Goal: Task Accomplishment & Management: Manage account settings

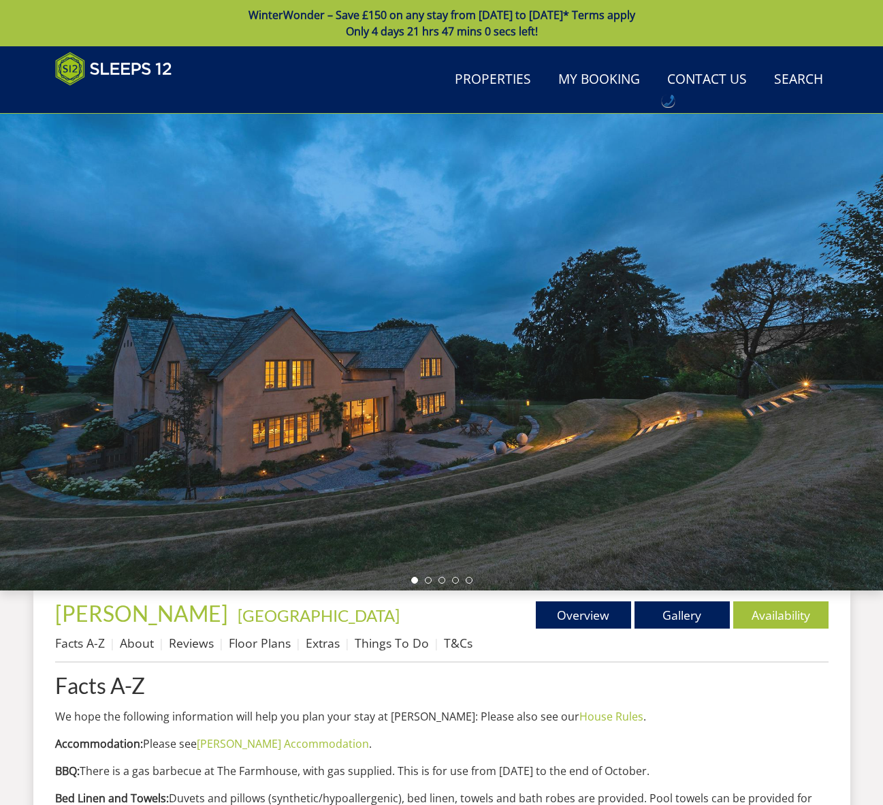
scroll to position [595, 0]
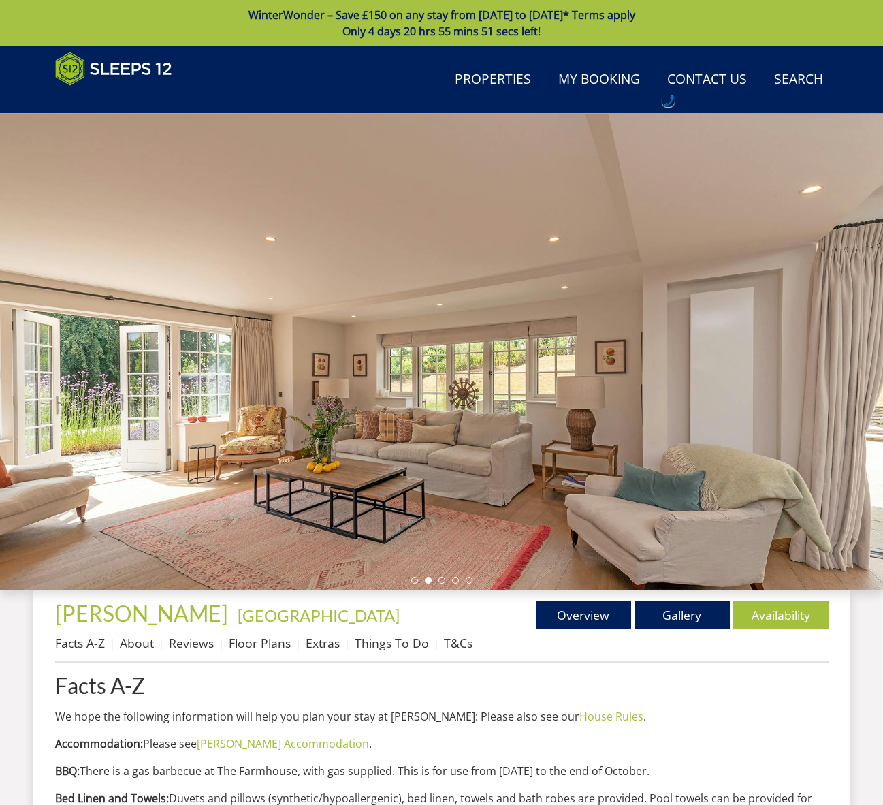
scroll to position [966, 0]
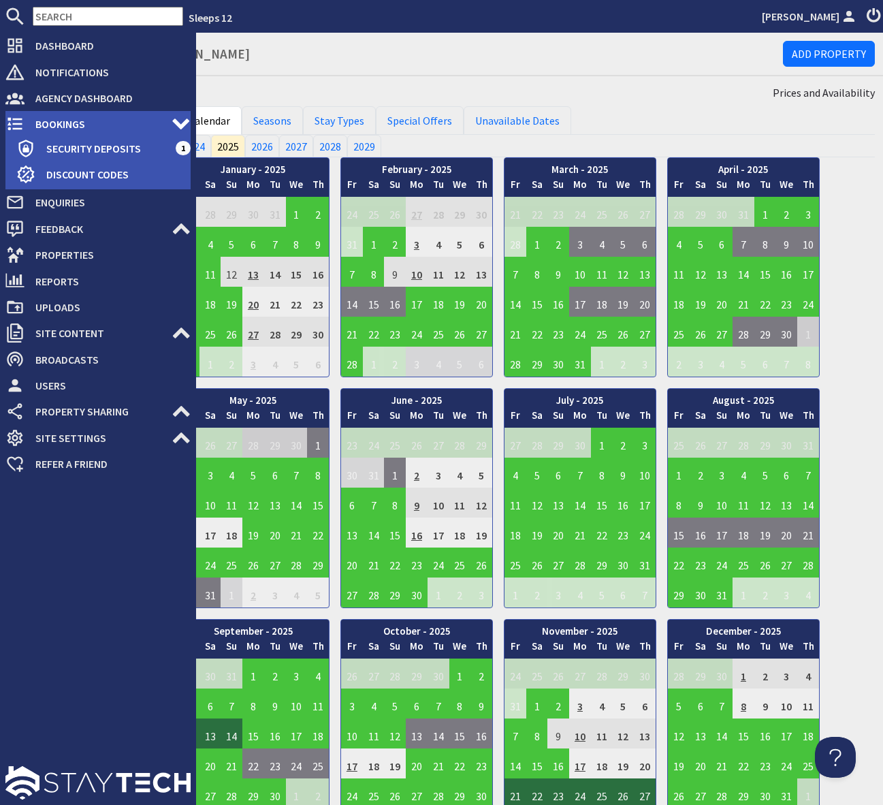
click at [97, 118] on span "Bookings" at bounding box center [98, 124] width 147 height 22
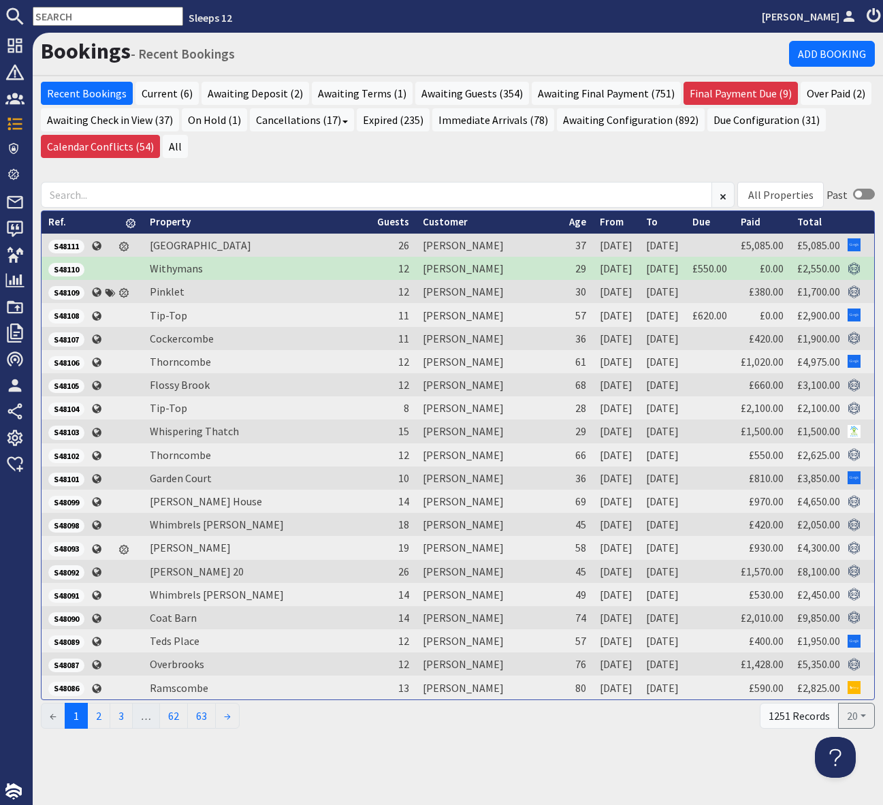
click at [52, 7] on input "text" at bounding box center [108, 16] width 150 height 19
click at [51, 14] on input "text" at bounding box center [108, 16] width 150 height 19
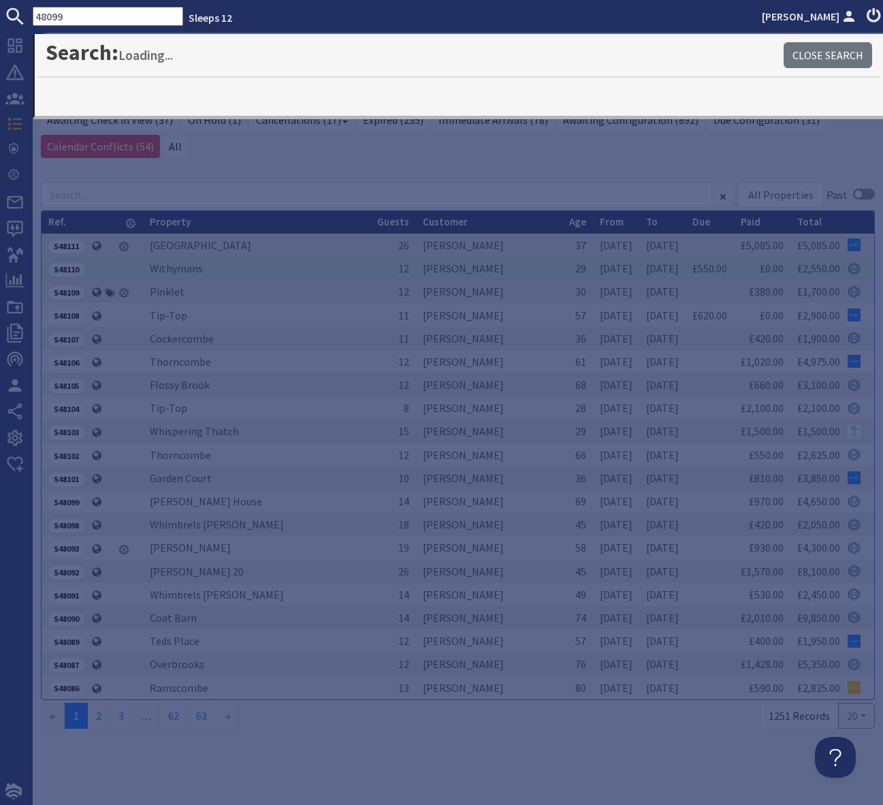
type input "48099"
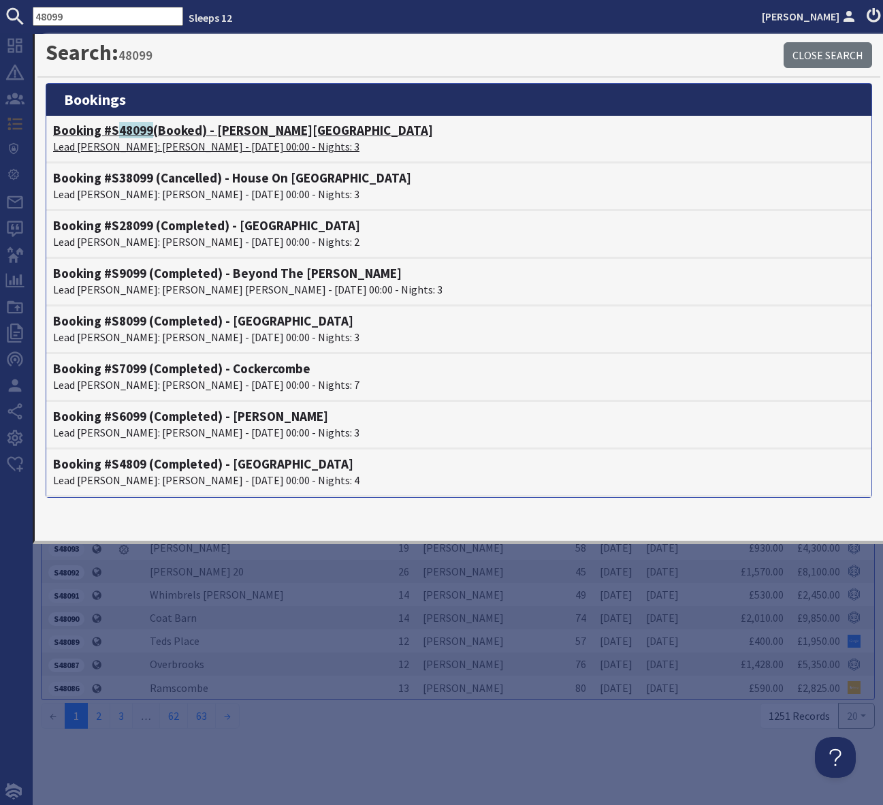
click at [230, 130] on h4 "Booking #S 48099 (Booked) - Berry House" at bounding box center [458, 131] width 811 height 16
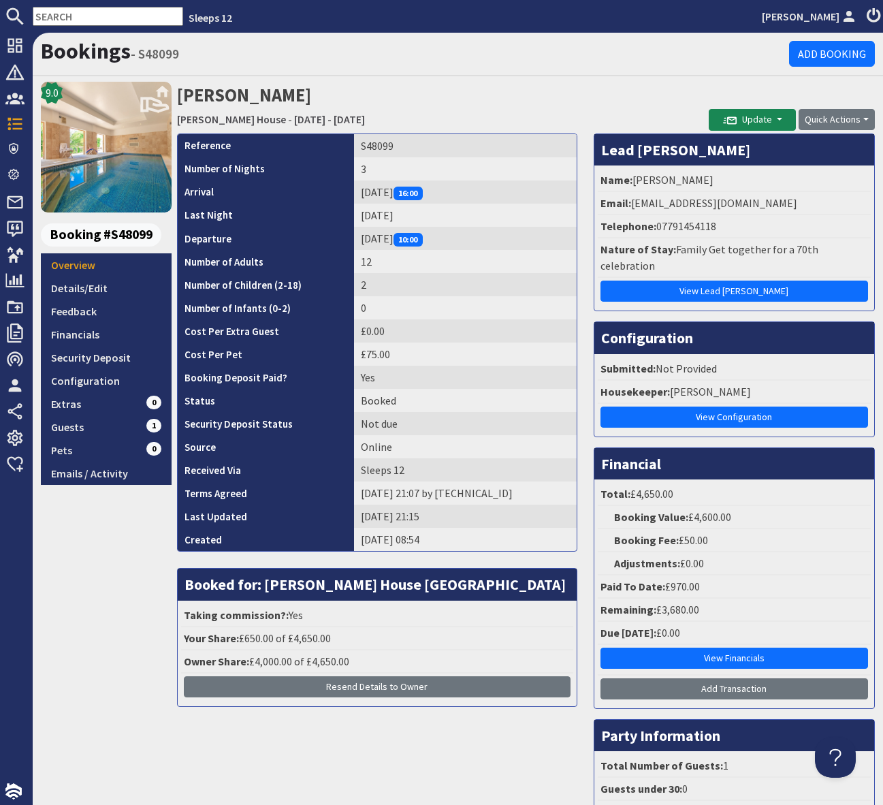
scroll to position [3, 0]
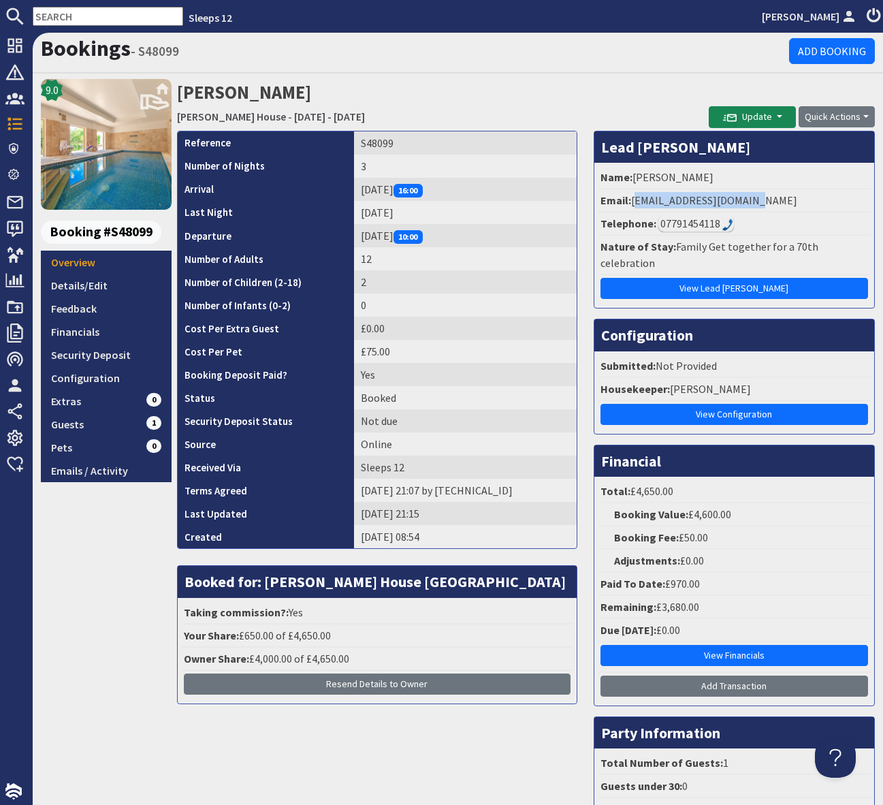
drag, startPoint x: 766, startPoint y: 208, endPoint x: 634, endPoint y: 205, distance: 132.8
click at [634, 205] on li "Email: debbie5337@hotmail.com" at bounding box center [734, 200] width 273 height 23
copy li "debbie5337@hotmail.com"
click at [80, 12] on input "text" at bounding box center [108, 16] width 150 height 19
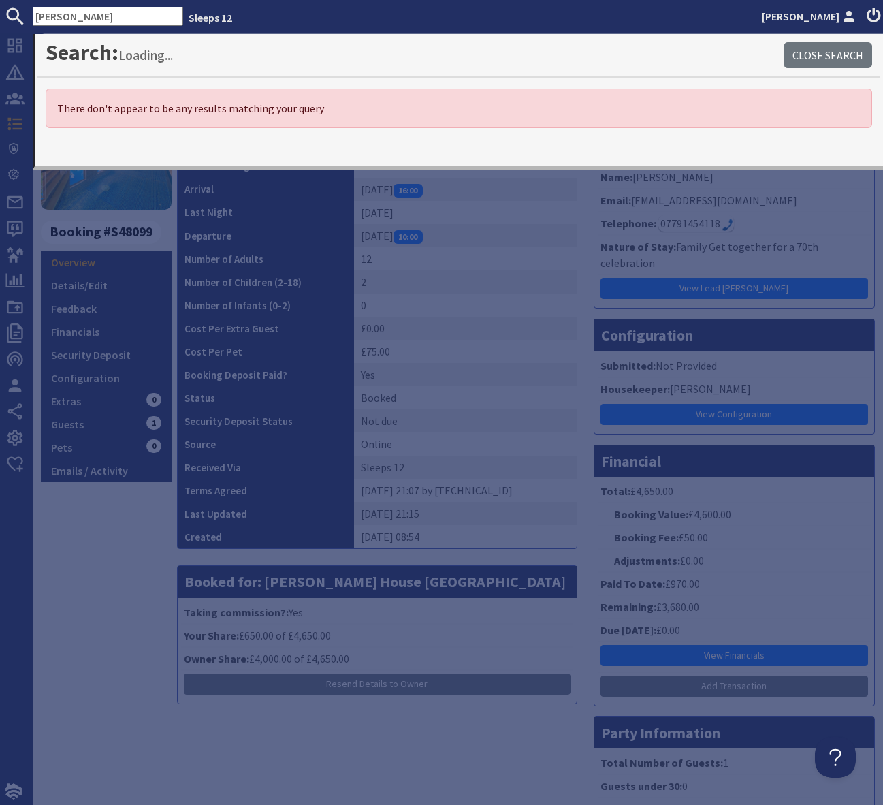
drag, startPoint x: 113, startPoint y: 19, endPoint x: 0, endPoint y: 14, distance: 113.1
click at [0, 14] on form "Lisa Marcus" at bounding box center [91, 16] width 183 height 19
paste input "lmm21472@gmail.com"
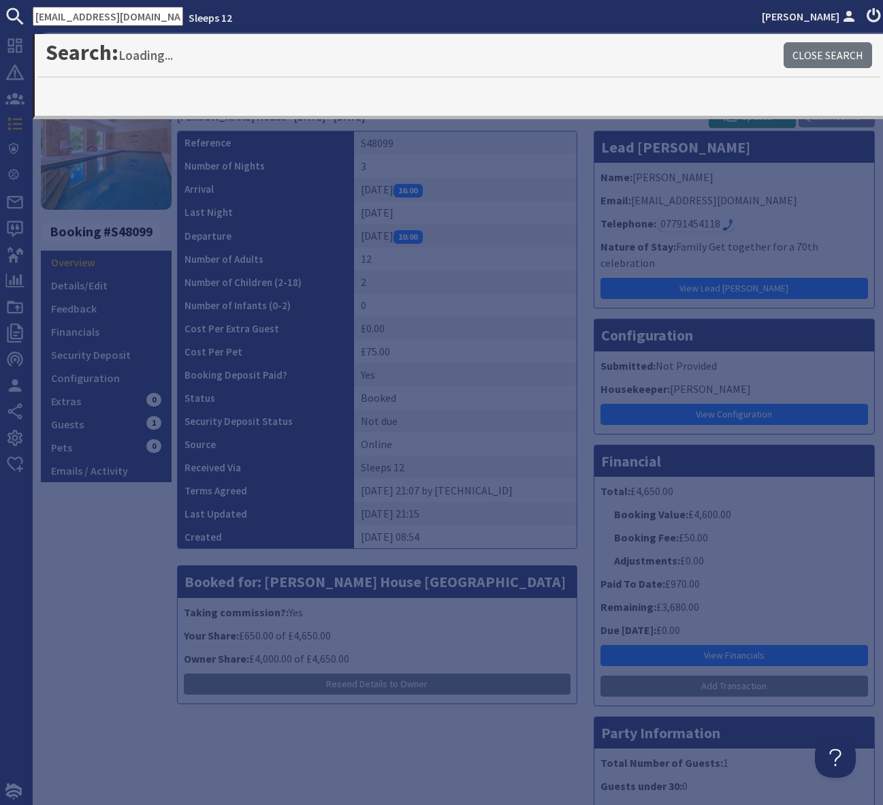
type input "lmm21472@gmail.com"
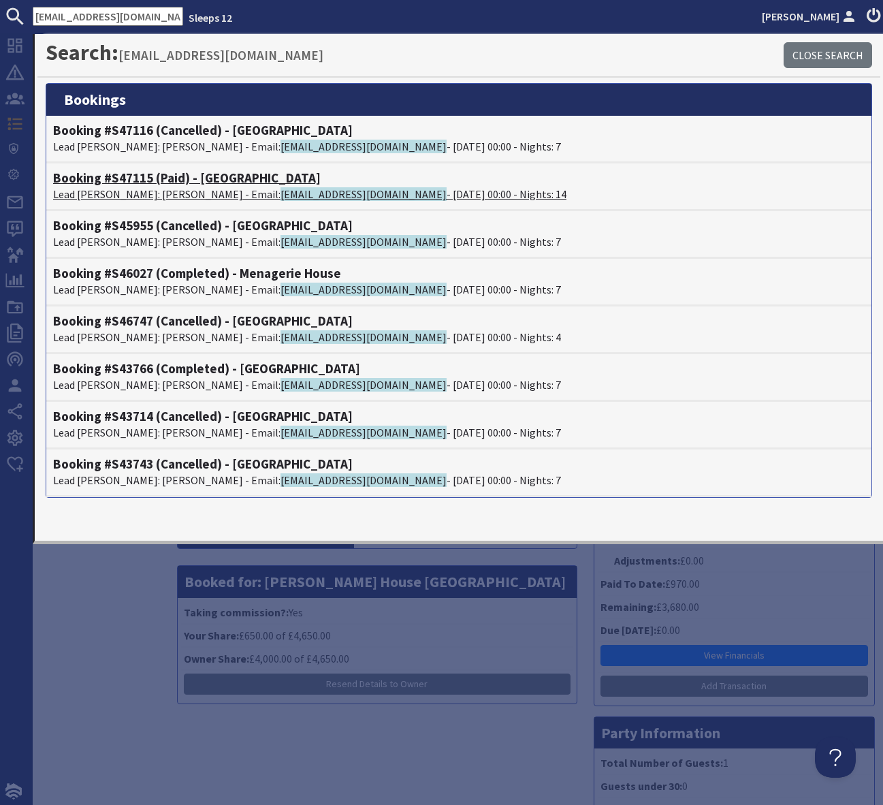
click at [225, 178] on h4 "Booking #S47115 (Paid) - Duxhams" at bounding box center [458, 178] width 811 height 16
